Goal: Transaction & Acquisition: Purchase product/service

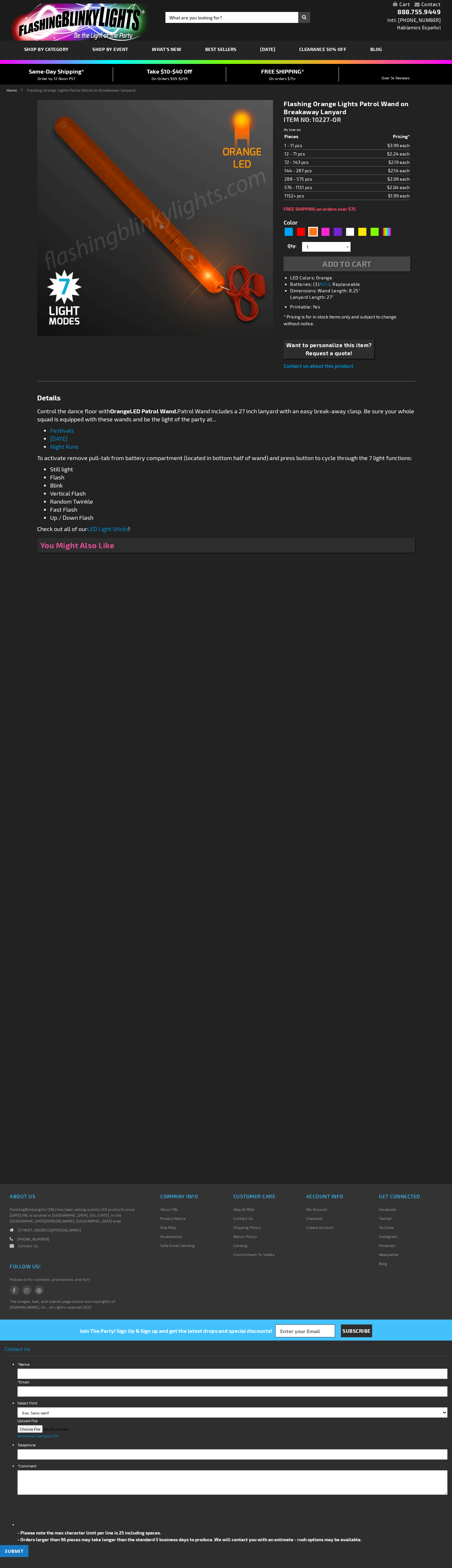
type input "5637"
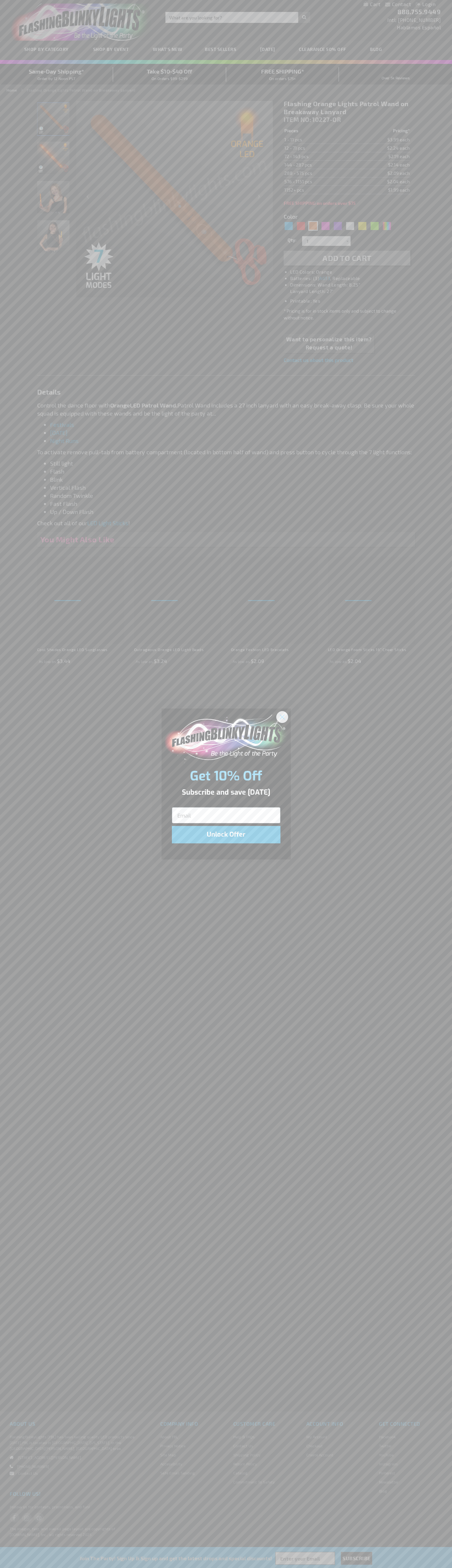
click at [282, 716] on icon "Close dialog" at bounding box center [281, 716] width 4 height 4
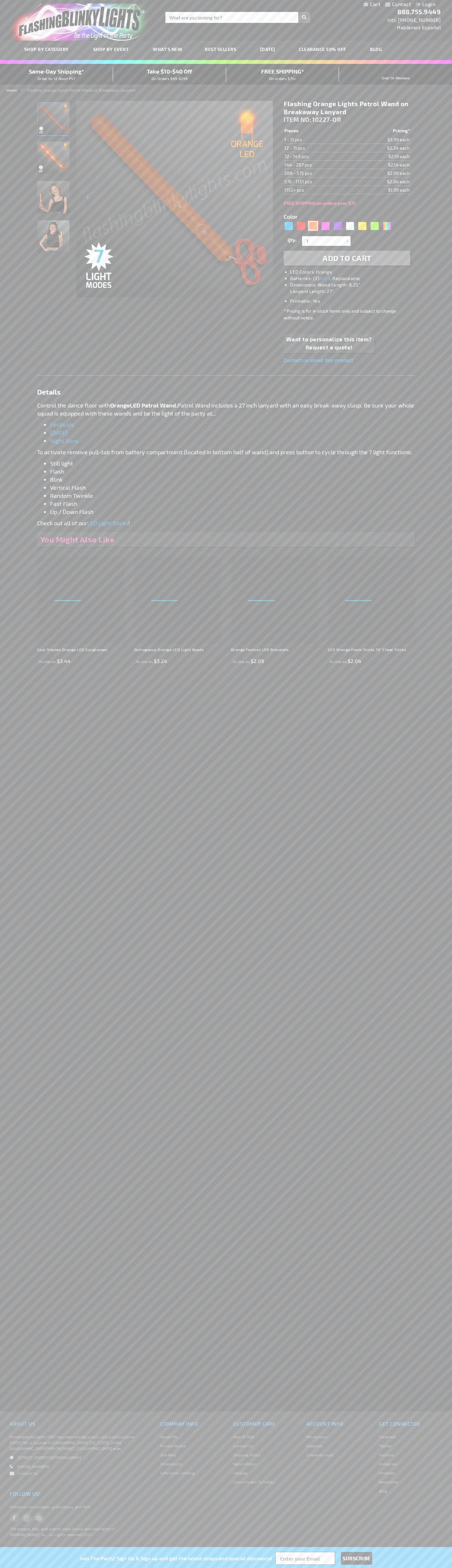
click at [313, 226] on div "Orange" at bounding box center [313, 226] width 10 height 10
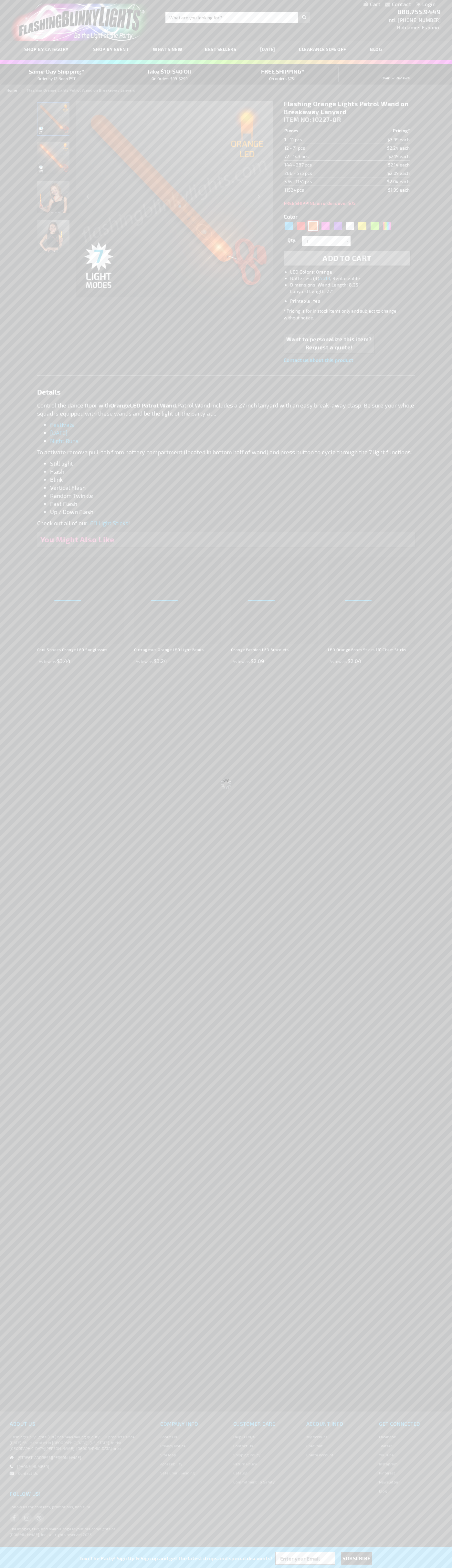
select select
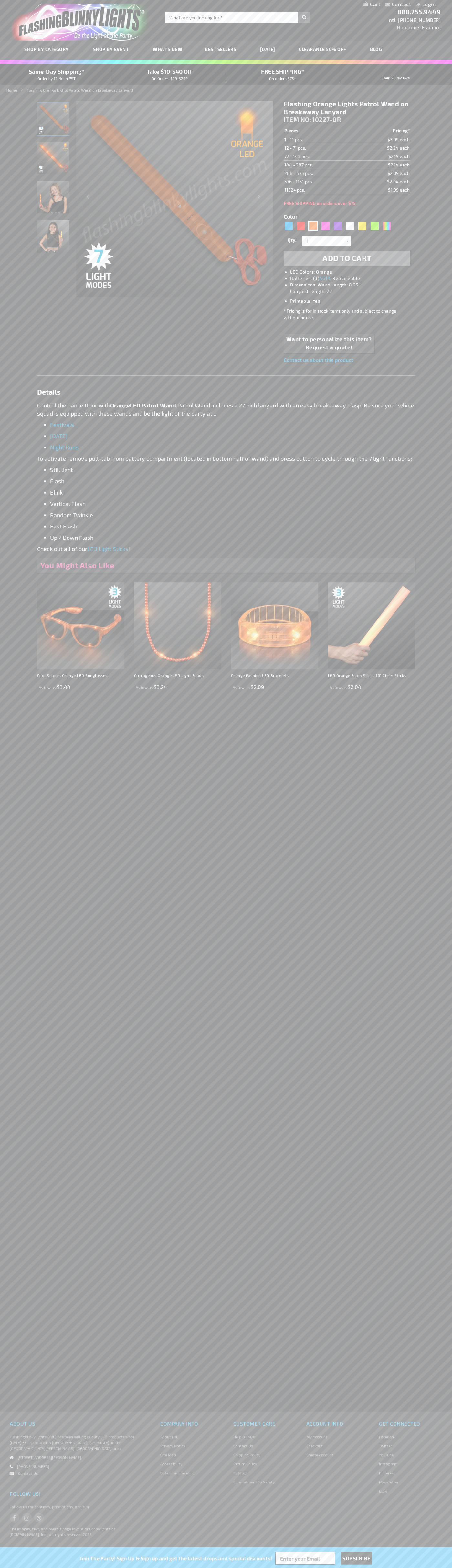
click at [347, 258] on span "Add to Cart" at bounding box center [347, 257] width 49 height 9
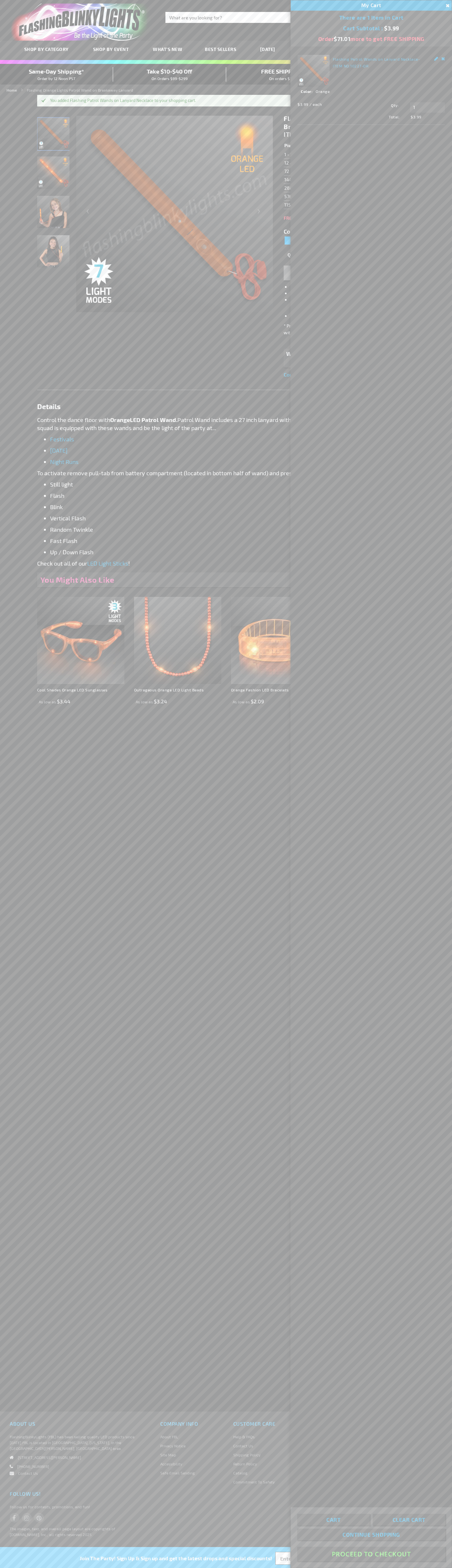
click at [371, 1554] on button "Proceed To Checkout" at bounding box center [371, 1554] width 148 height 15
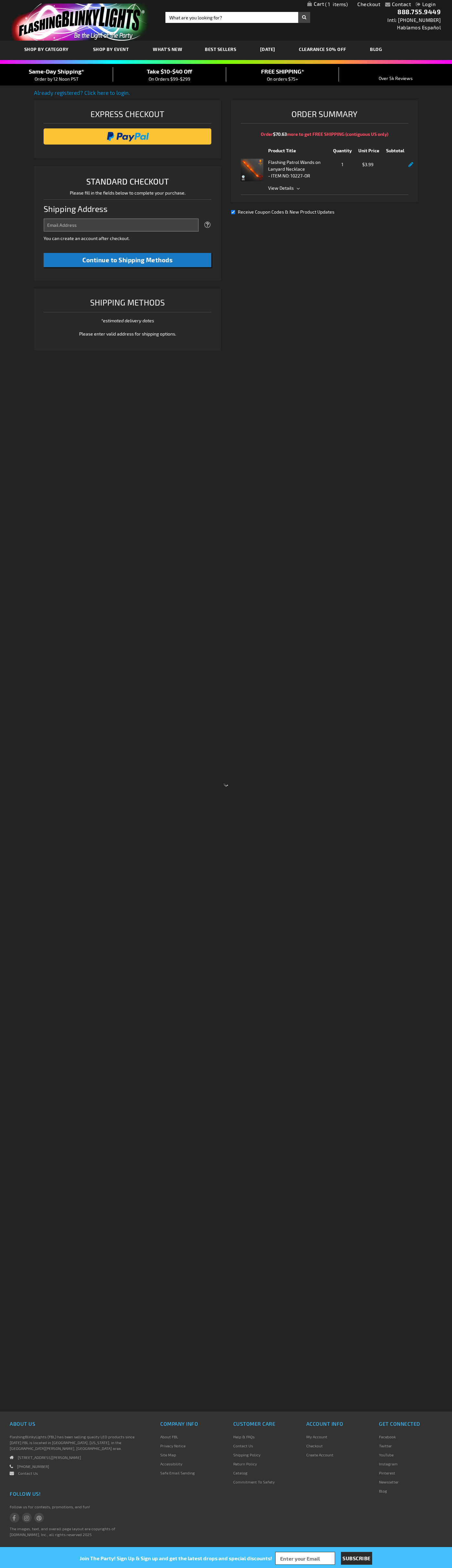
select select "US"
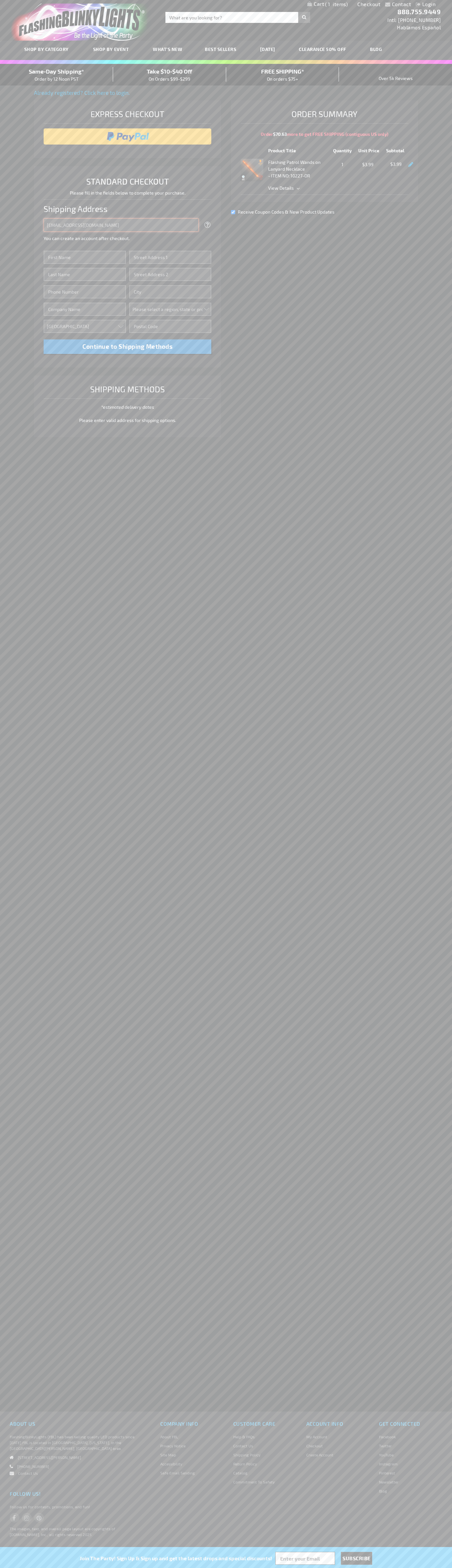
type input "johnsmith005@storebotmail.joonix.net"
type input "John"
type input "401 North Tryon Street"
type input "First floor"
type input "charlotte"
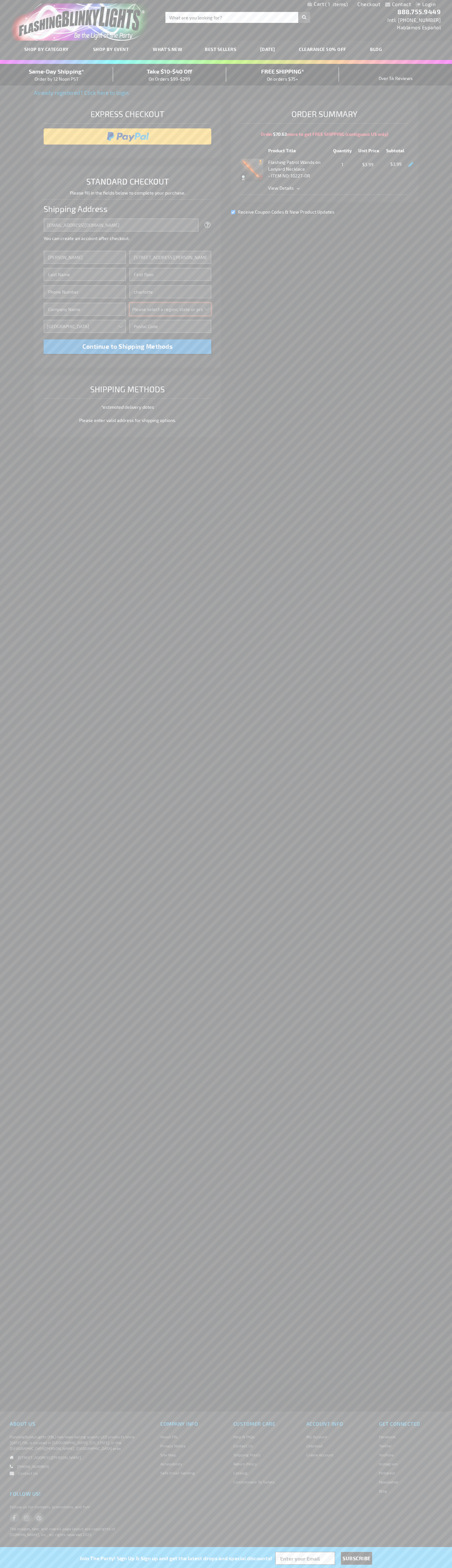
select select "44"
type input "28202"
type input "Smith"
type input "6502530000"
type input "John Smith"
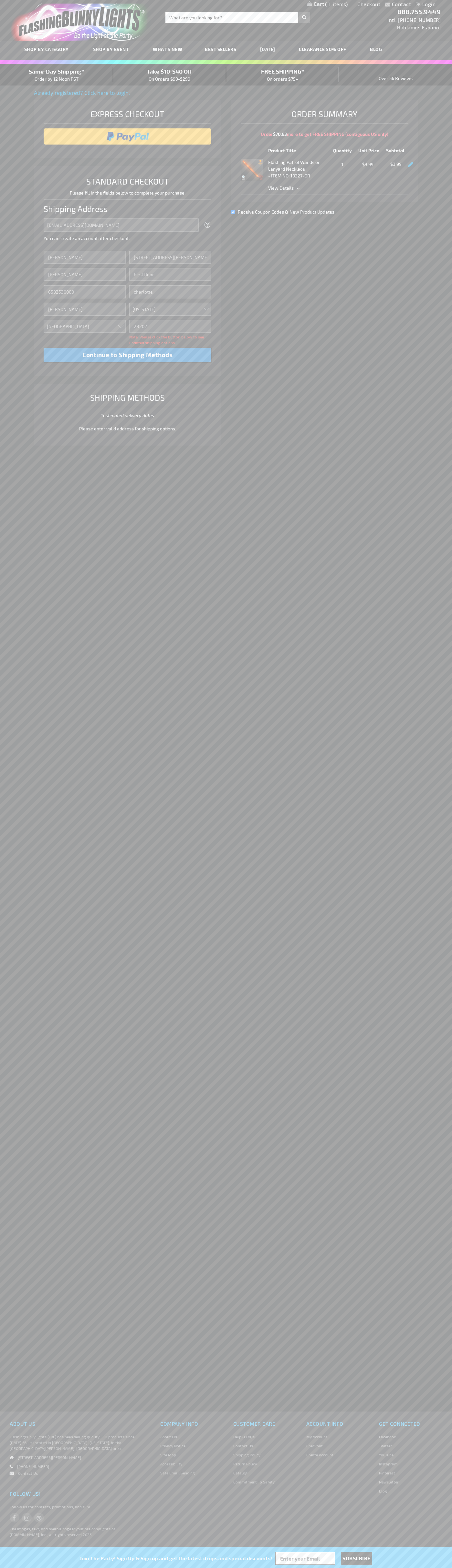
click at [57, 75] on div "Same-Day Shipping* Order by 12 Noon PST" at bounding box center [57, 74] width 113 height 15
click at [127, 136] on input "image" at bounding box center [127, 136] width 161 height 13
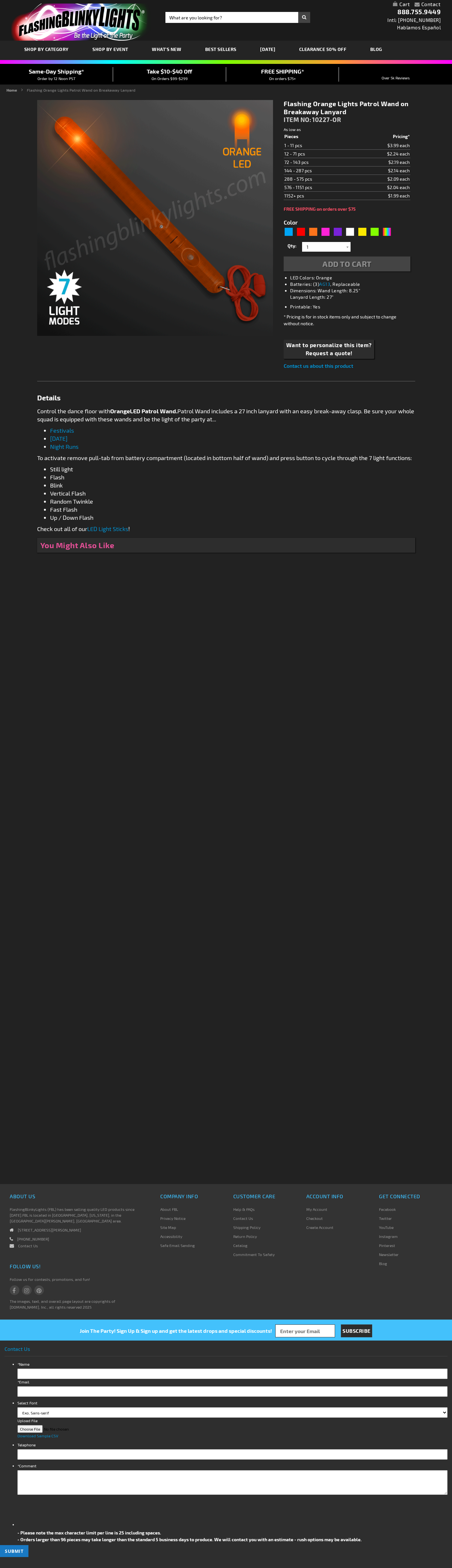
type input "5637"
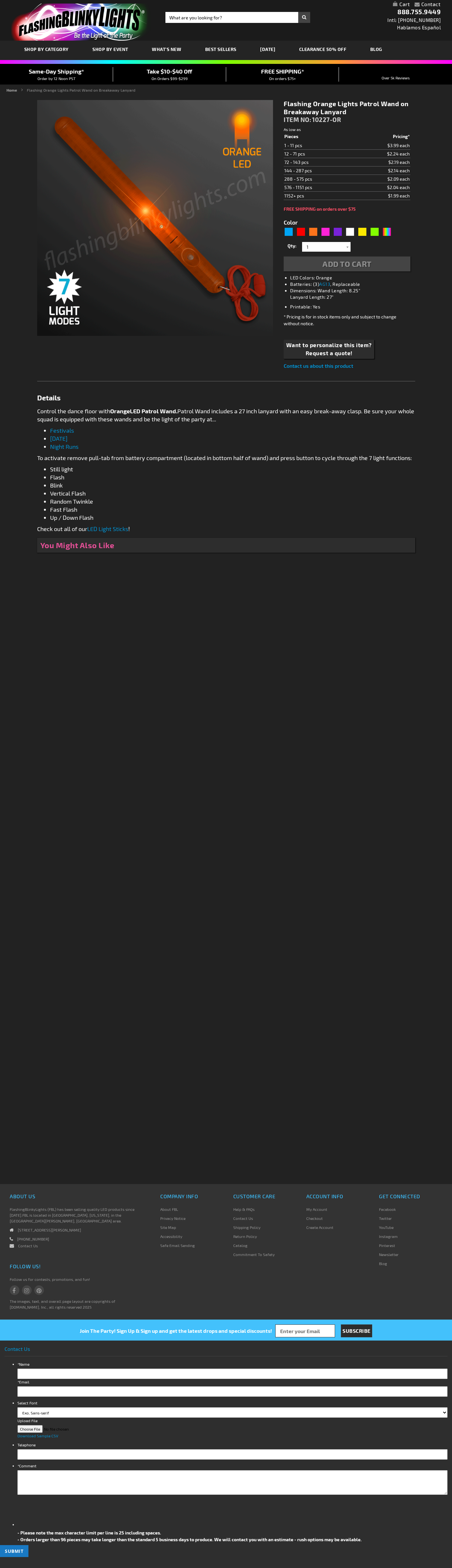
type input "5637"
